Goal: Information Seeking & Learning: Learn about a topic

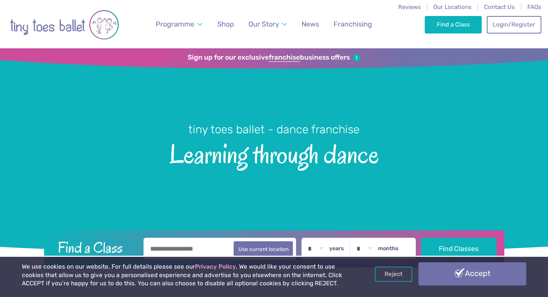
click at [449, 269] on link "Accept" at bounding box center [472, 273] width 108 height 23
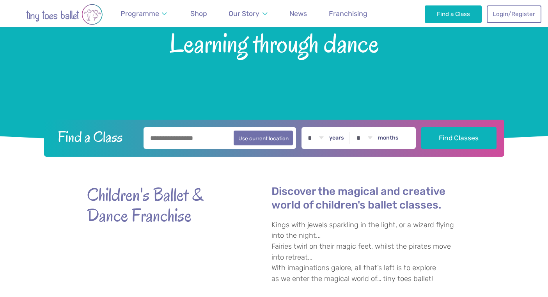
scroll to position [39, 0]
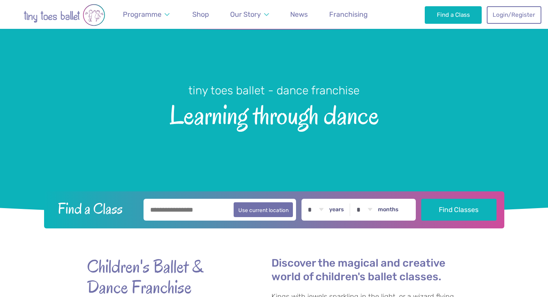
click at [171, 208] on input "text" at bounding box center [219, 210] width 153 height 22
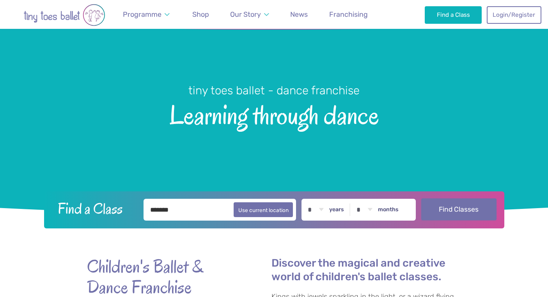
type input "*******"
click at [439, 207] on button "Find Classes" at bounding box center [458, 209] width 75 height 22
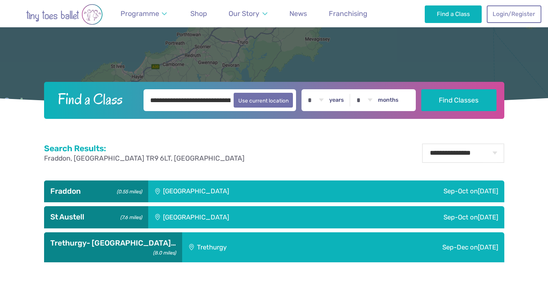
scroll to position [187, 0]
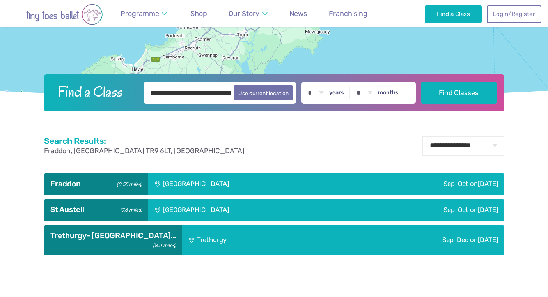
click at [276, 182] on div "Fraddon Village Hall" at bounding box center [248, 184] width 201 height 22
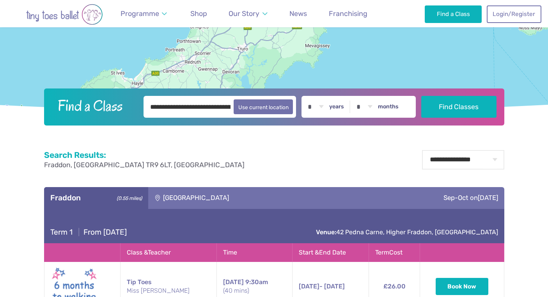
scroll to position [171, 0]
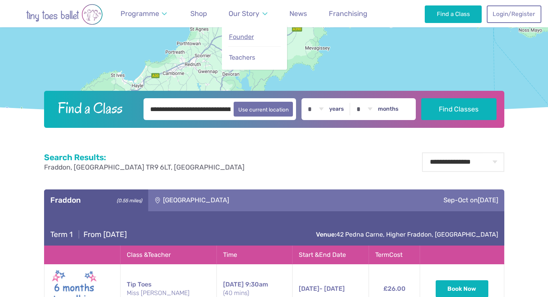
click at [246, 37] on span "Founder" at bounding box center [241, 36] width 25 height 7
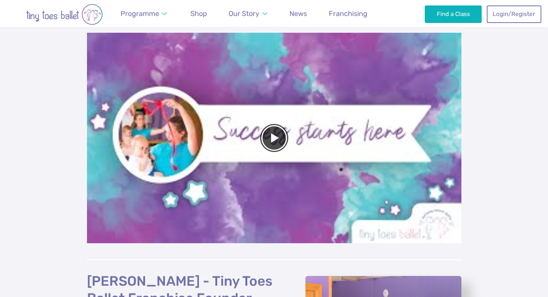
scroll to position [455, 0]
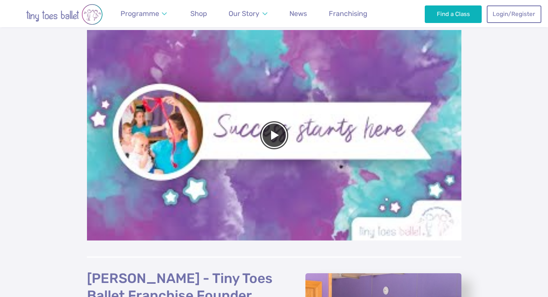
click at [273, 118] on div at bounding box center [274, 135] width 374 height 210
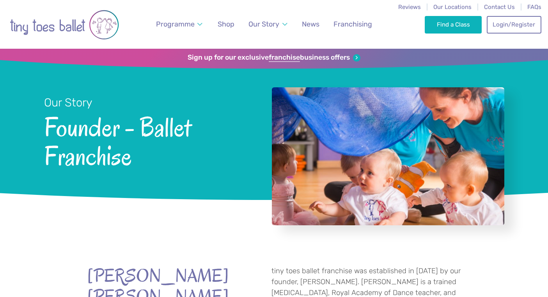
scroll to position [0, 0]
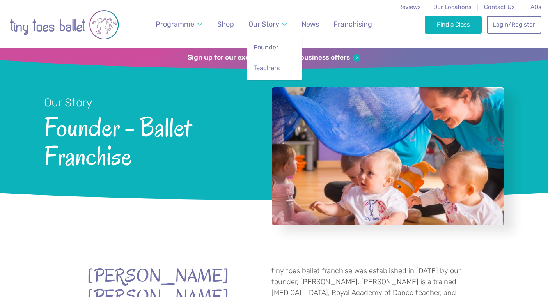
click at [270, 69] on span "Teachers" at bounding box center [266, 67] width 26 height 7
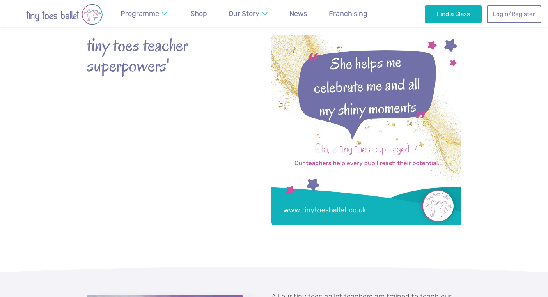
scroll to position [205, 0]
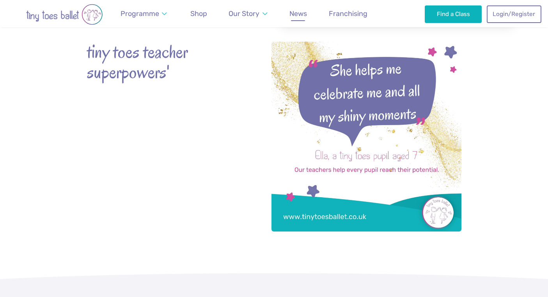
click at [299, 13] on span "News" at bounding box center [298, 13] width 18 height 8
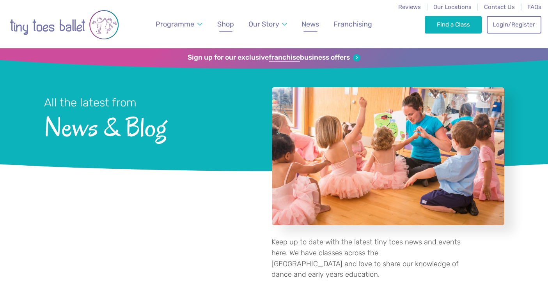
click at [225, 25] on span "Shop" at bounding box center [225, 24] width 17 height 8
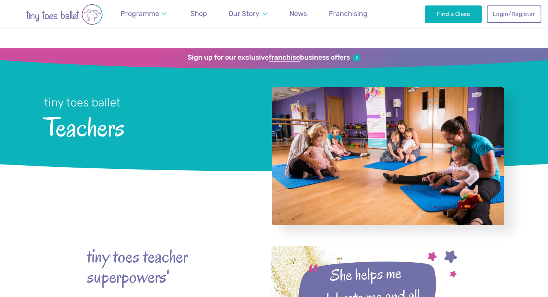
scroll to position [205, 0]
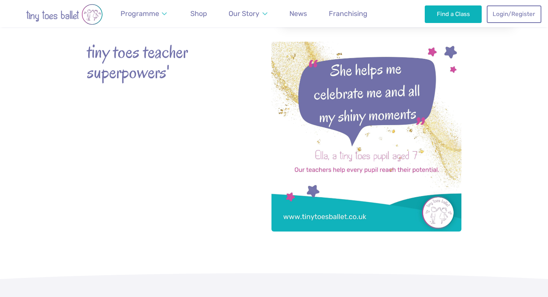
click at [352, 109] on img at bounding box center [366, 137] width 190 height 190
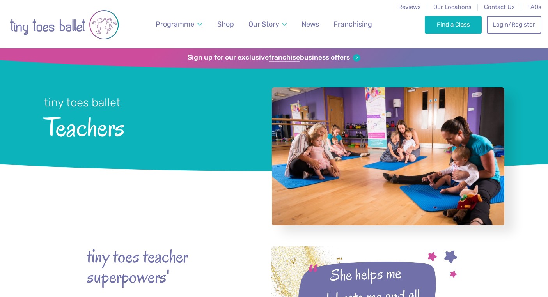
scroll to position [0, 0]
